Goal: Find specific page/section: Find specific page/section

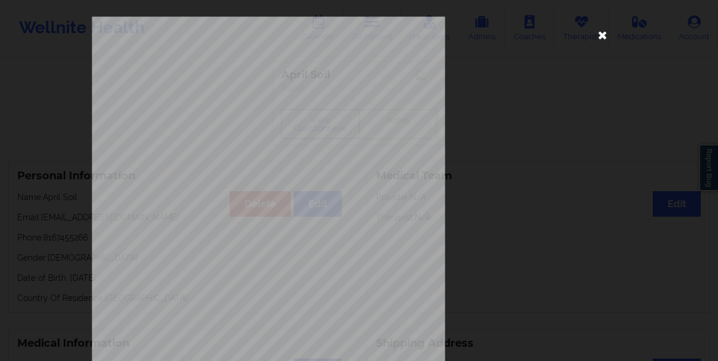
click at [593, 37] on icon at bounding box center [602, 34] width 19 height 19
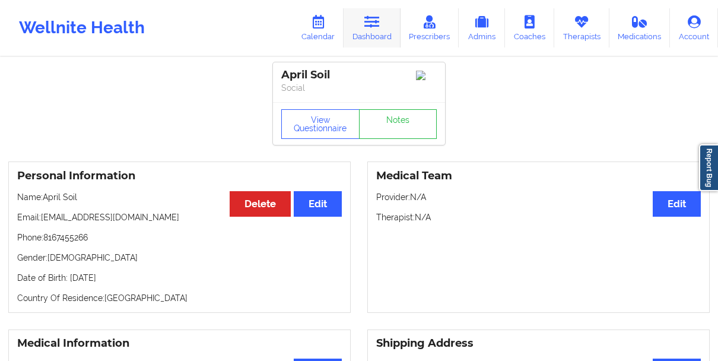
click at [393, 42] on link "Dashboard" at bounding box center [372, 27] width 57 height 39
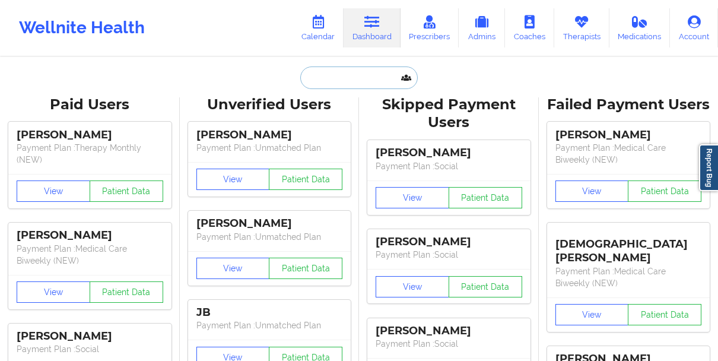
click at [324, 72] on input "text" at bounding box center [359, 77] width 118 height 23
paste input "Kelvin Chandler"
type input "Kelvin Chandler"
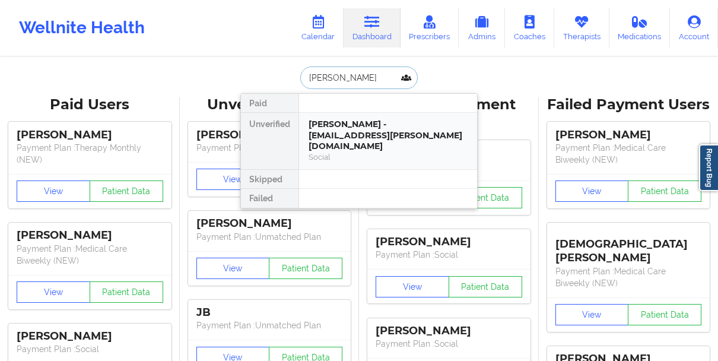
click at [323, 126] on div "Kelvin chandler - ratashia.chandler@yahoo.com" at bounding box center [388, 135] width 159 height 33
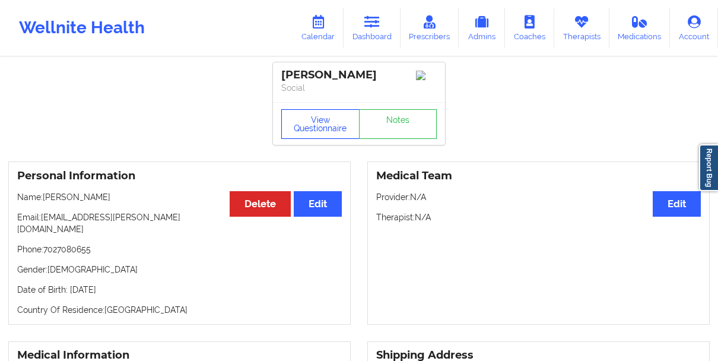
click at [300, 139] on button "View Questionnaire" at bounding box center [320, 124] width 78 height 30
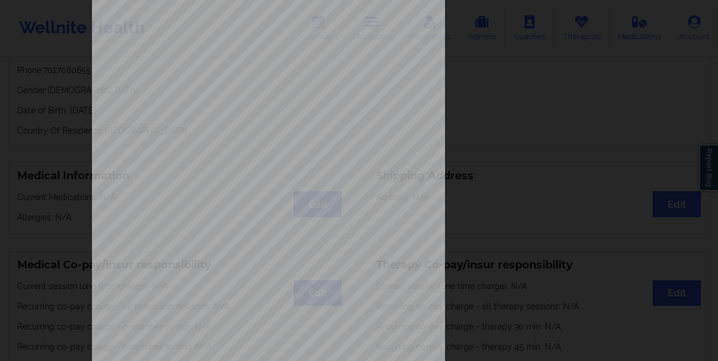
scroll to position [205, 0]
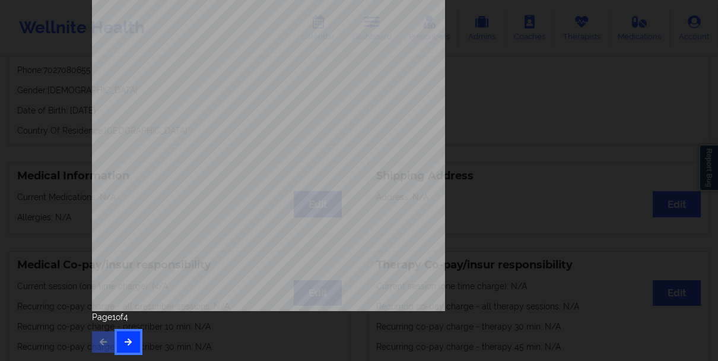
click at [124, 343] on icon "button" at bounding box center [128, 341] width 10 height 7
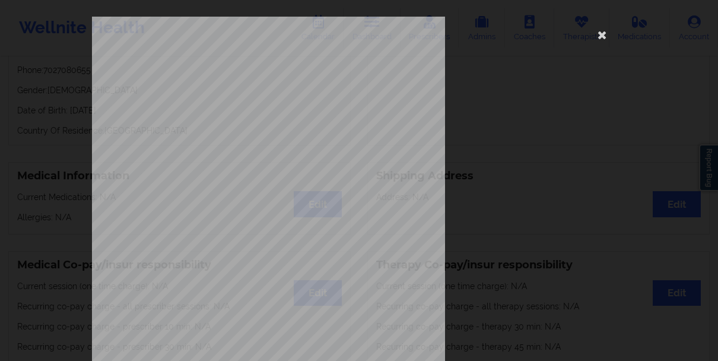
click at [58, 210] on div "none Insurance Member ID for patient This patient has not provided his Member I…" at bounding box center [359, 180] width 718 height 361
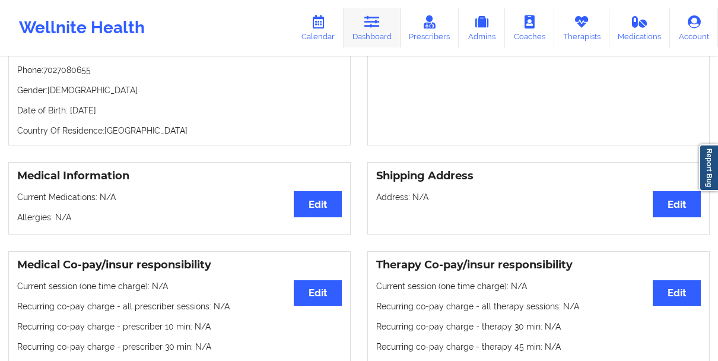
click at [379, 22] on icon at bounding box center [371, 21] width 15 height 13
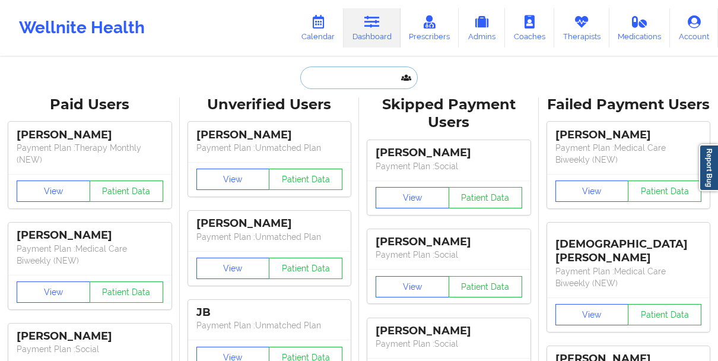
click at [354, 84] on input "text" at bounding box center [359, 77] width 118 height 23
paste input "Maya Virdell"
type input "Maya Virdell"
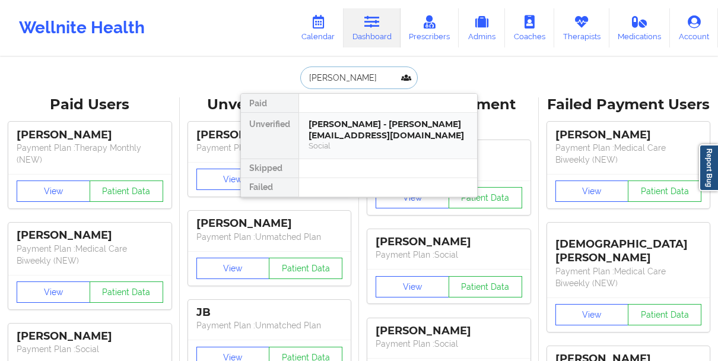
click at [317, 129] on div "Maya Virdell - mayavirdell@gmail.com" at bounding box center [388, 130] width 159 height 22
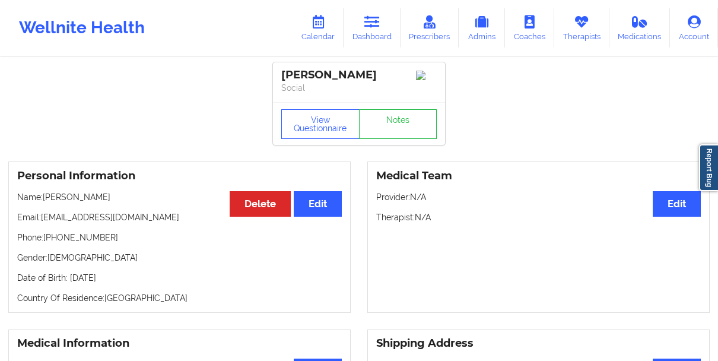
scroll to position [315, 0]
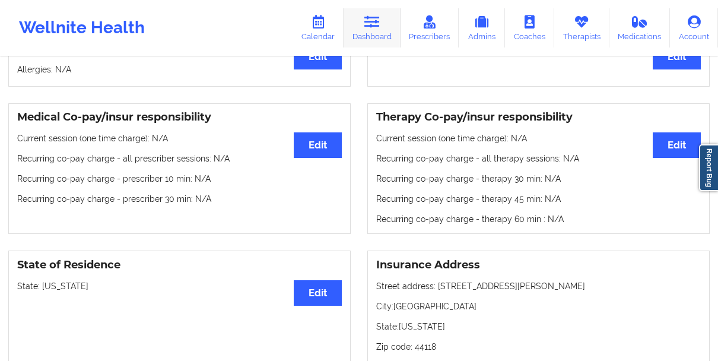
click at [370, 30] on link "Dashboard" at bounding box center [372, 27] width 57 height 39
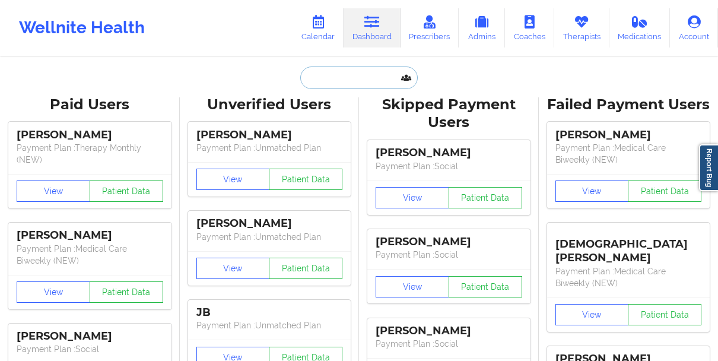
click at [317, 78] on input "text" at bounding box center [359, 77] width 118 height 23
paste input "[PERSON_NAME]"
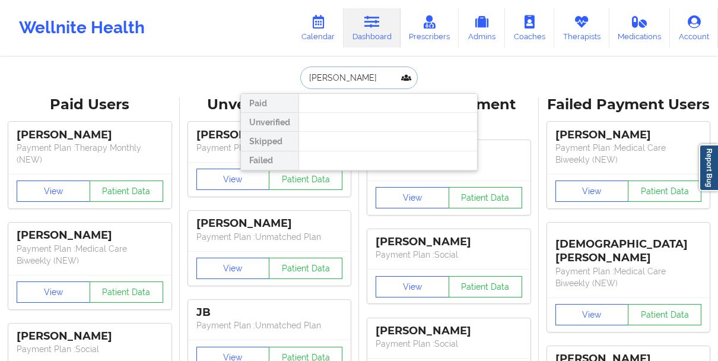
type input "[PERSON_NAME]"
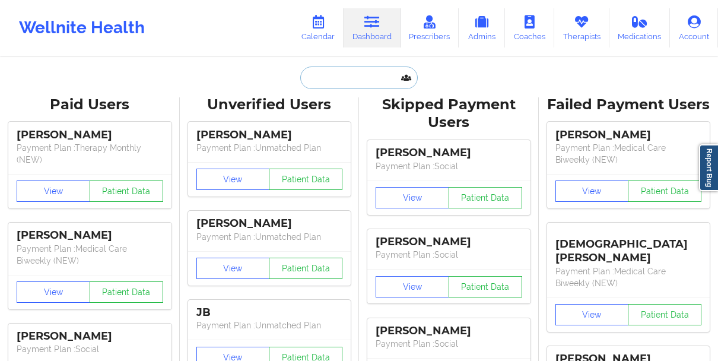
click at [335, 77] on input "text" at bounding box center [359, 77] width 118 height 23
paste input "[PERSON_NAME]"
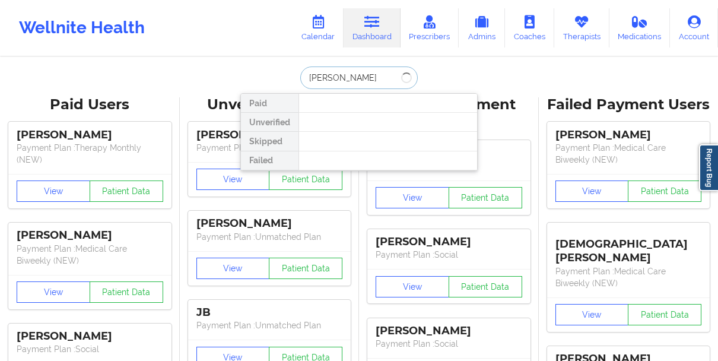
type input "[PERSON_NAME]"
